Goal: Task Accomplishment & Management: Complete application form

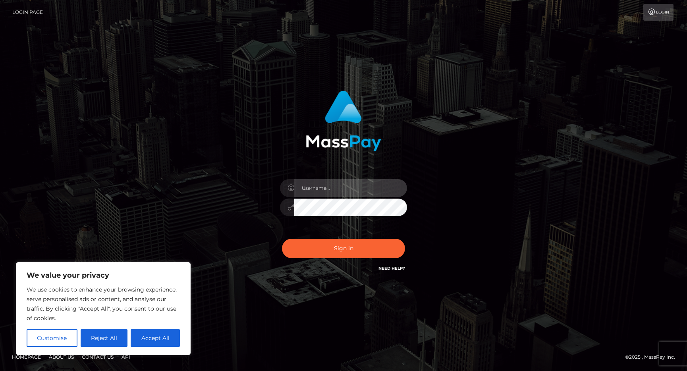
type input "maihoang"
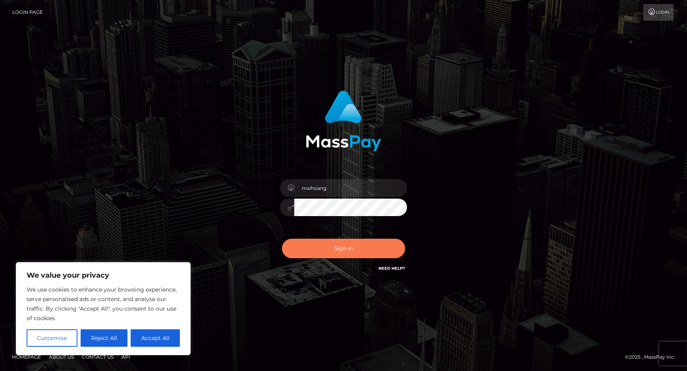
click at [366, 247] on button "Sign in" at bounding box center [343, 248] width 123 height 19
